Goal: Information Seeking & Learning: Learn about a topic

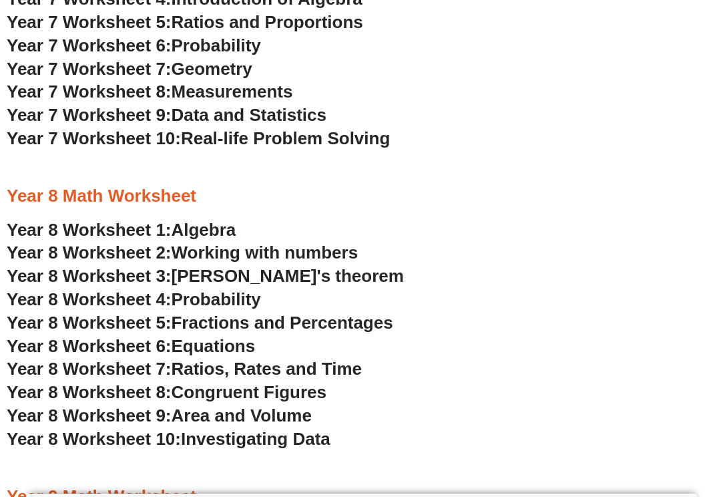
scroll to position [3947, 0]
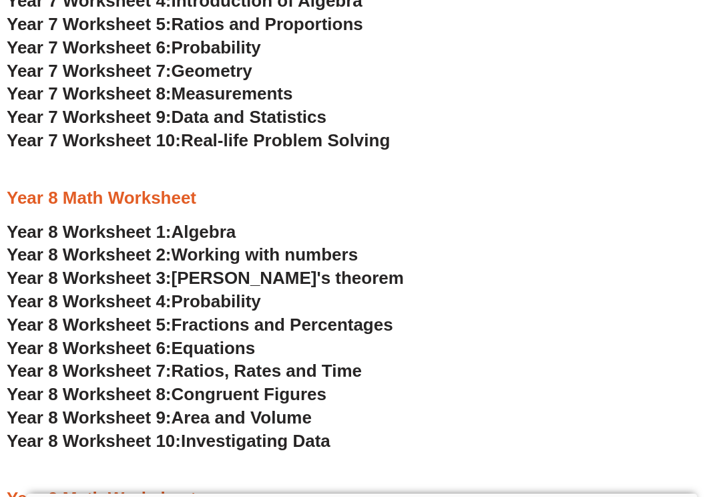
click at [218, 230] on span "Algebra" at bounding box center [204, 232] width 65 height 20
click at [220, 250] on span "Working with numbers" at bounding box center [265, 254] width 187 height 20
click at [214, 277] on span "[PERSON_NAME]'s theorem" at bounding box center [288, 278] width 232 height 20
click at [212, 301] on span "Probability" at bounding box center [216, 301] width 89 height 20
click at [228, 352] on span "Equations" at bounding box center [214, 348] width 84 height 20
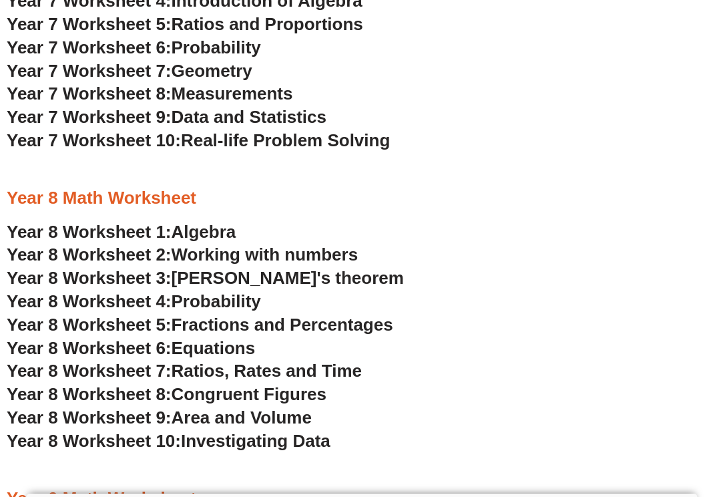
click at [211, 374] on span "Ratios, Rates and Time" at bounding box center [267, 371] width 190 height 20
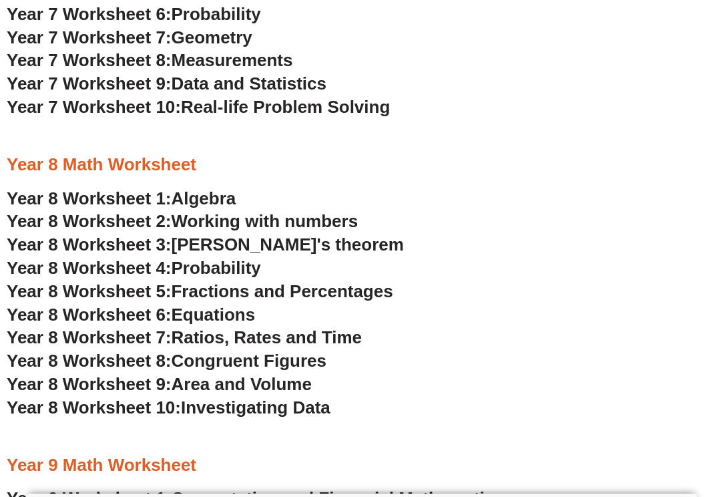
click at [276, 367] on span "Congruent Figures" at bounding box center [249, 360] width 155 height 20
click at [287, 387] on span "Area and Volume" at bounding box center [242, 384] width 140 height 20
click at [269, 401] on span "Investigating Data" at bounding box center [256, 407] width 150 height 20
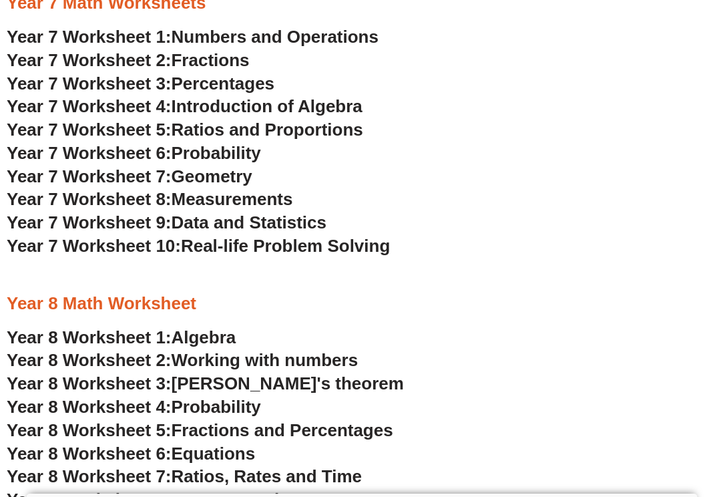
scroll to position [3673, 0]
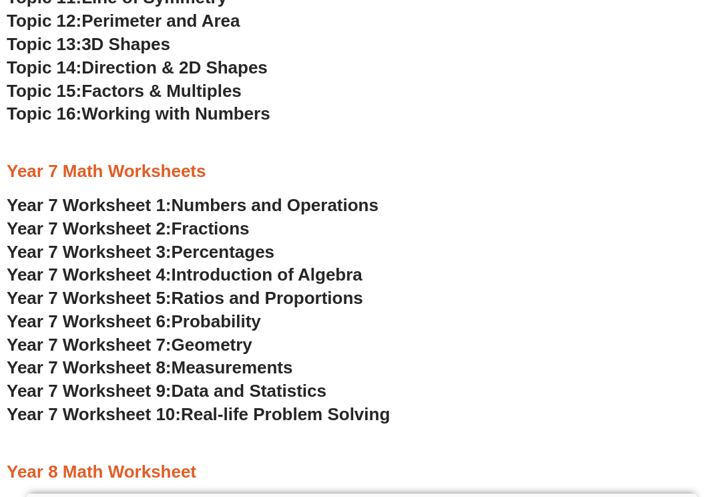
click at [244, 206] on span "Numbers and Operations" at bounding box center [275, 205] width 207 height 20
click at [228, 232] on span "Fractions" at bounding box center [211, 228] width 78 height 20
click at [242, 253] on span "Percentages" at bounding box center [223, 252] width 103 height 20
click at [244, 276] on span "Introduction of Algebra" at bounding box center [267, 274] width 191 height 20
click at [213, 297] on span "Ratios and Proportions" at bounding box center [268, 298] width 192 height 20
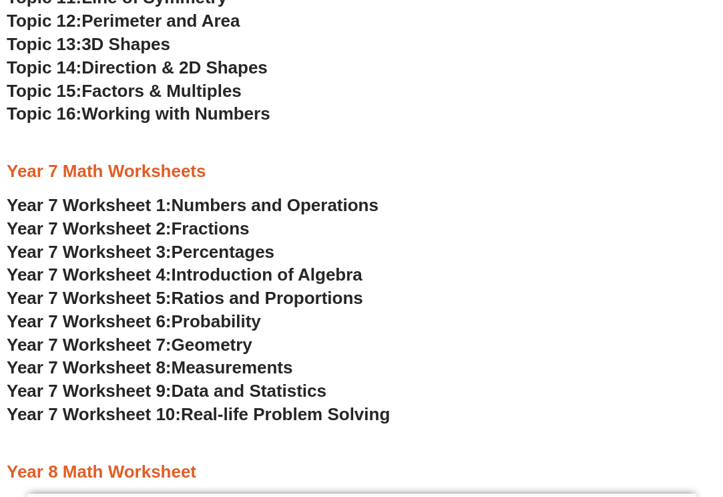
click at [211, 324] on span "Probability" at bounding box center [216, 321] width 89 height 20
click at [217, 339] on span "Geometry" at bounding box center [212, 344] width 81 height 20
click at [256, 365] on span "Measurements" at bounding box center [233, 367] width 122 height 20
click at [259, 393] on span "Data and Statistics" at bounding box center [250, 391] width 156 height 20
click at [244, 419] on span "Real-life Problem Solving" at bounding box center [285, 414] width 209 height 20
